Goal: Information Seeking & Learning: Learn about a topic

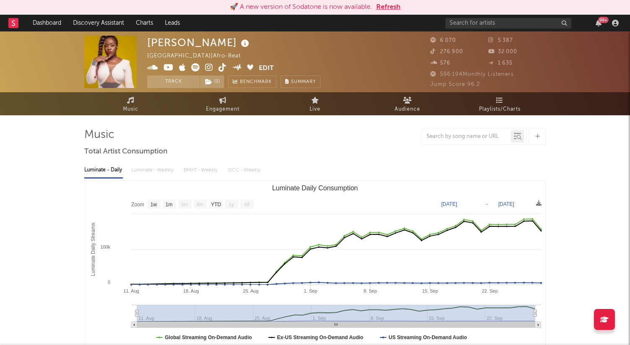
select select "1w"
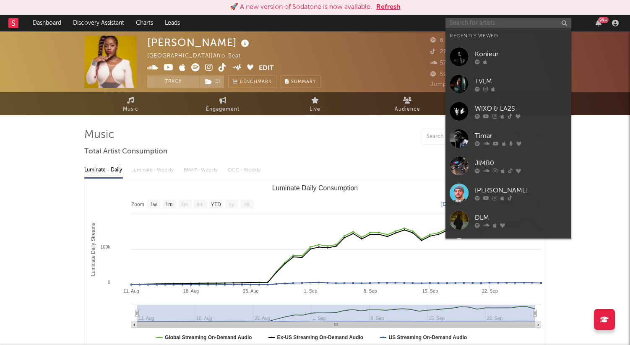
click at [482, 25] on input "text" at bounding box center [509, 23] width 126 height 10
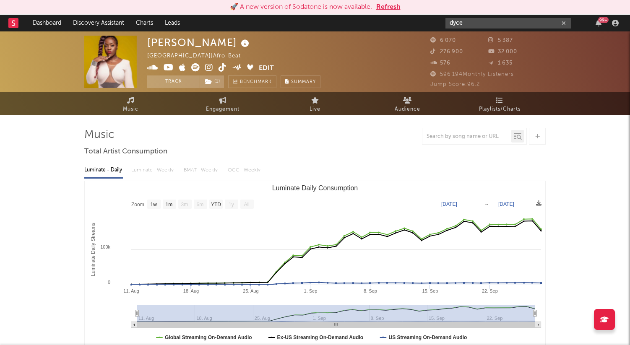
click at [472, 26] on input "dyce" at bounding box center [509, 23] width 126 height 10
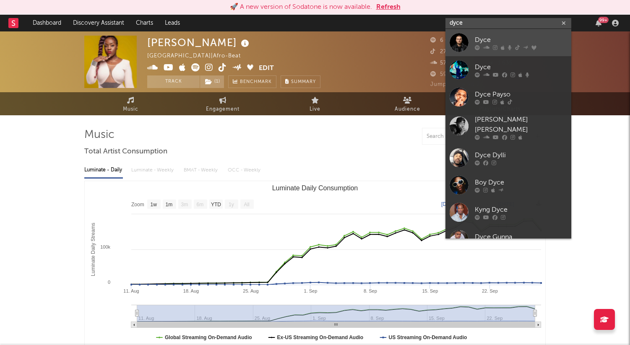
type input "dyce"
click at [475, 37] on div "Dyce" at bounding box center [521, 40] width 92 height 10
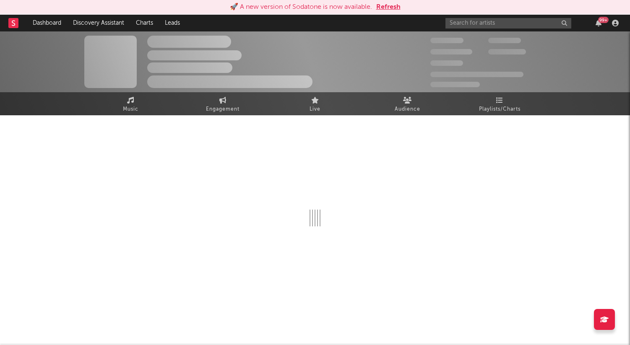
click at [390, 6] on button "Refresh" at bounding box center [388, 7] width 24 height 10
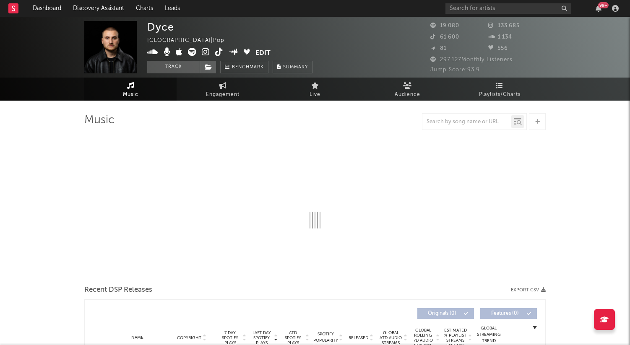
select select "6m"
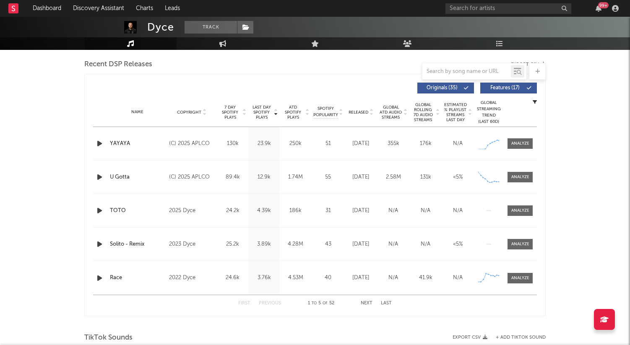
scroll to position [289, 0]
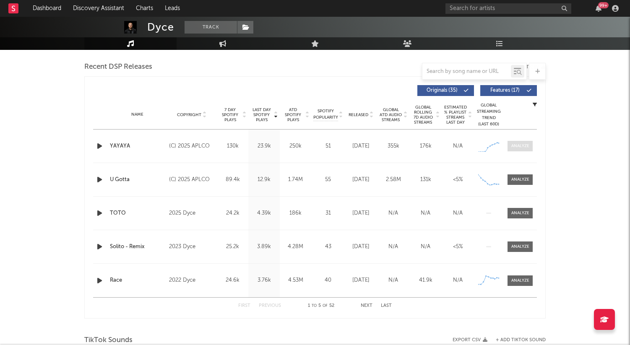
click at [518, 146] on div at bounding box center [520, 146] width 18 height 6
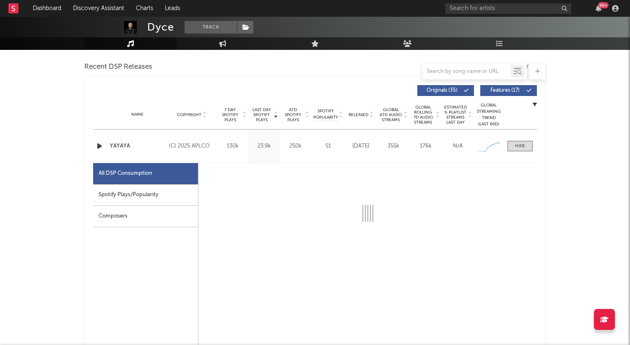
select select "1w"
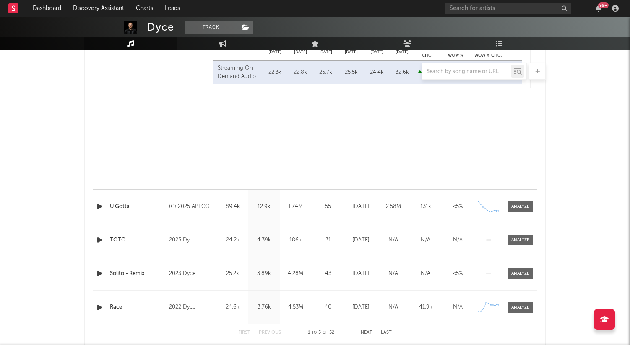
scroll to position [661, 0]
click at [519, 206] on div at bounding box center [520, 207] width 18 height 6
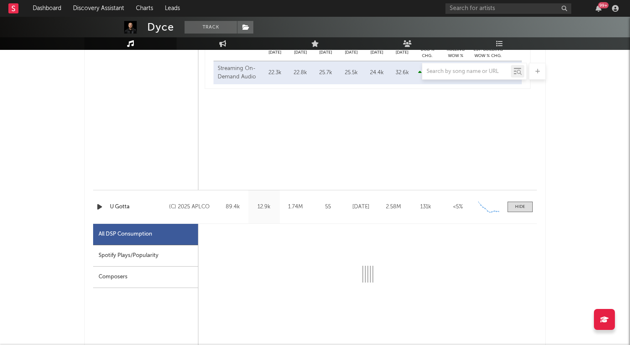
select select "1w"
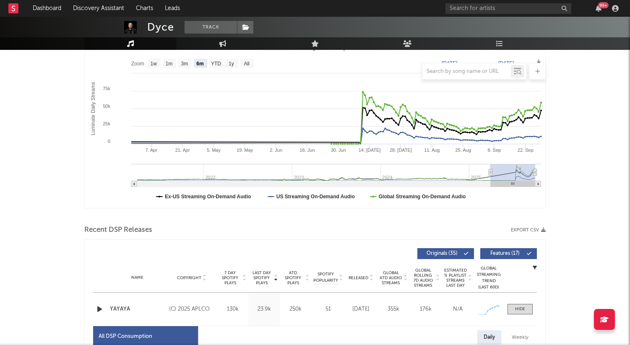
scroll to position [5, 0]
